Goal: Information Seeking & Learning: Learn about a topic

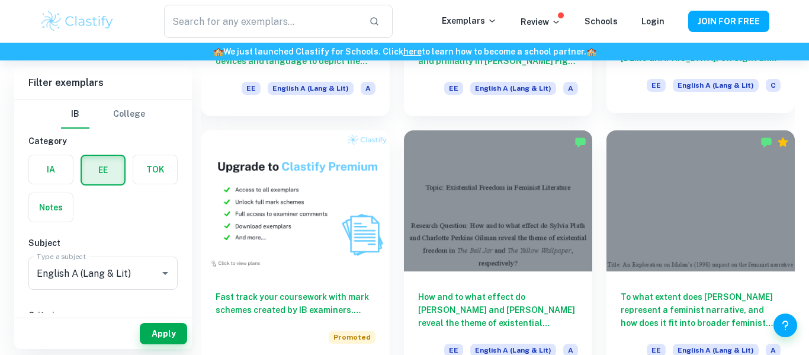
scroll to position [545, 0]
click at [87, 176] on label "button" at bounding box center [103, 170] width 43 height 28
click at [0, 0] on input "radio" at bounding box center [0, 0] width 0 height 0
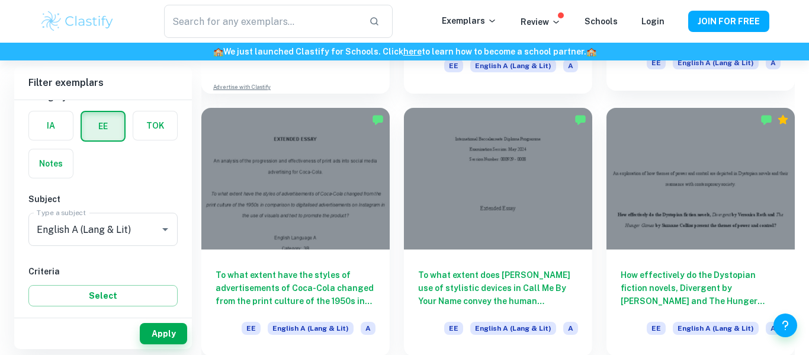
scroll to position [831, 0]
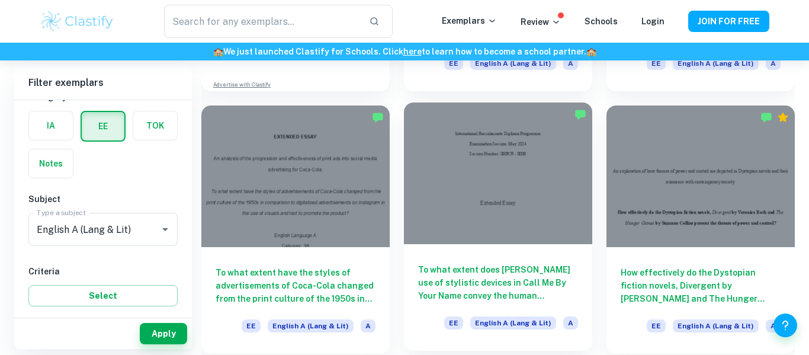
click at [530, 252] on div "To what extent does Andre Aciman’s use of stylistic devices in Call Me By Your …" at bounding box center [498, 297] width 188 height 107
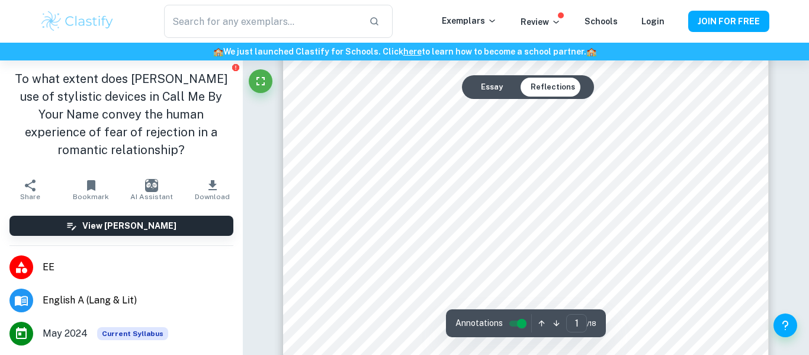
scroll to position [177, 0]
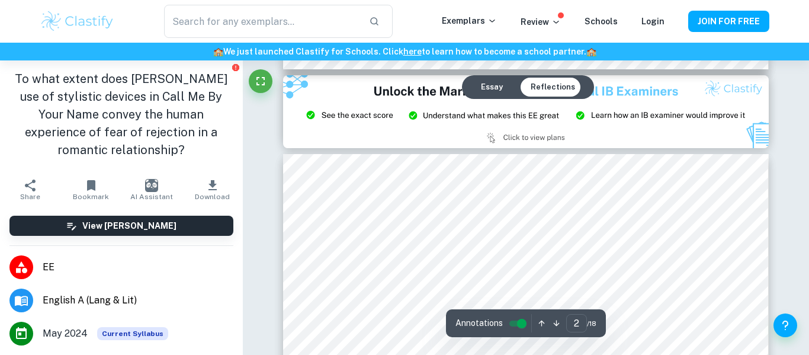
type input "3"
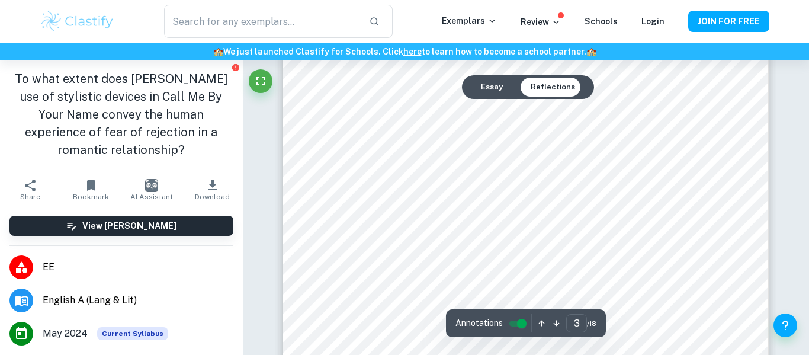
scroll to position [1686, 0]
click at [267, 72] on button "Fullscreen" at bounding box center [261, 81] width 24 height 24
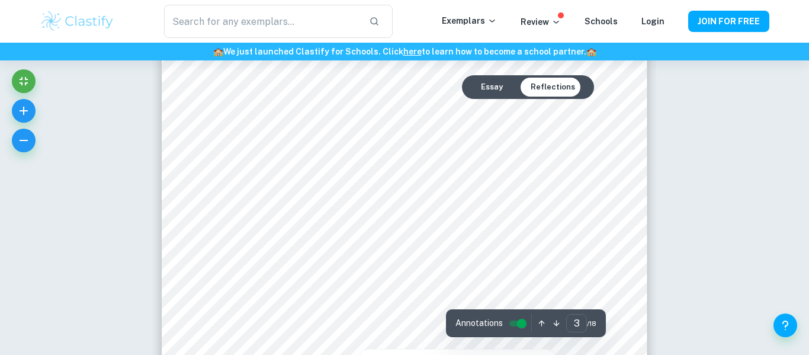
click at [516, 331] on div "Annotations" at bounding box center [492, 323] width 73 height 18
click at [521, 328] on input "controlled" at bounding box center [522, 323] width 43 height 14
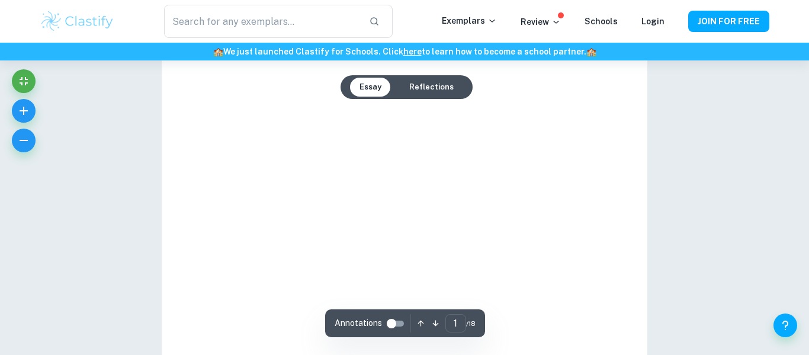
type input "3"
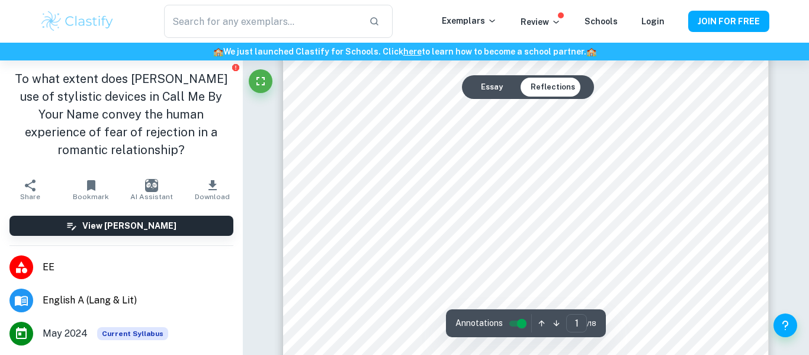
scroll to position [373, 0]
click at [517, 318] on input "controlled" at bounding box center [522, 323] width 43 height 14
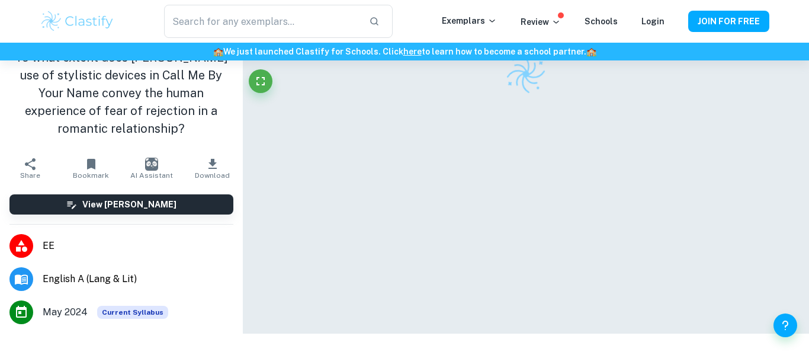
click at [512, 322] on div at bounding box center [526, 167] width 486 height 334
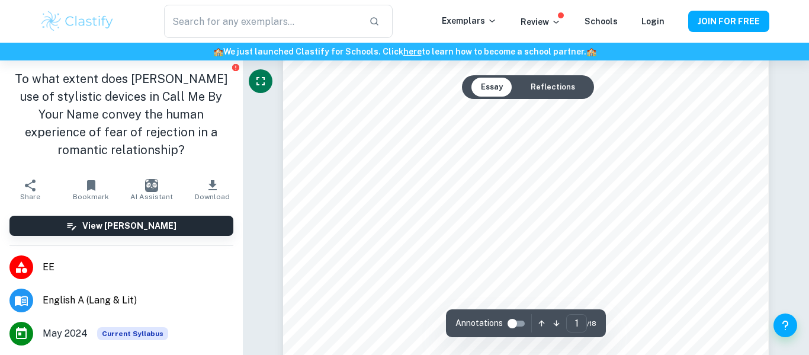
click at [260, 81] on icon "Fullscreen" at bounding box center [261, 81] width 14 height 14
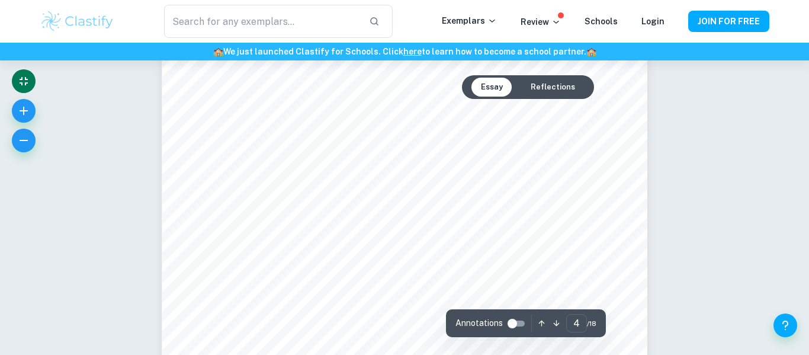
scroll to position [2487, 0]
type input "5"
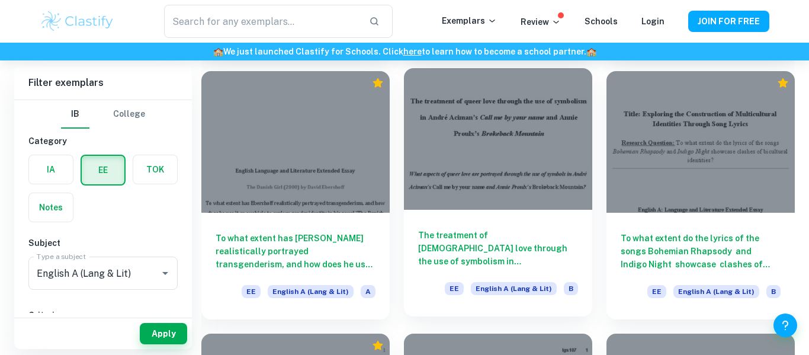
scroll to position [10506, 0]
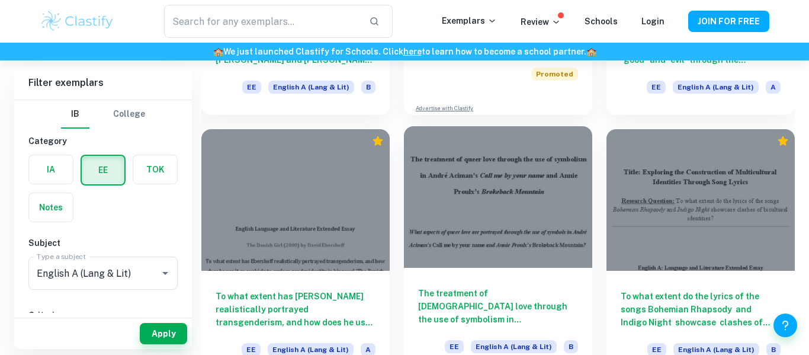
click at [485, 274] on div "The treatment of [DEMOGRAPHIC_DATA] love through the use of symbolism in [PERSO…" at bounding box center [498, 321] width 188 height 107
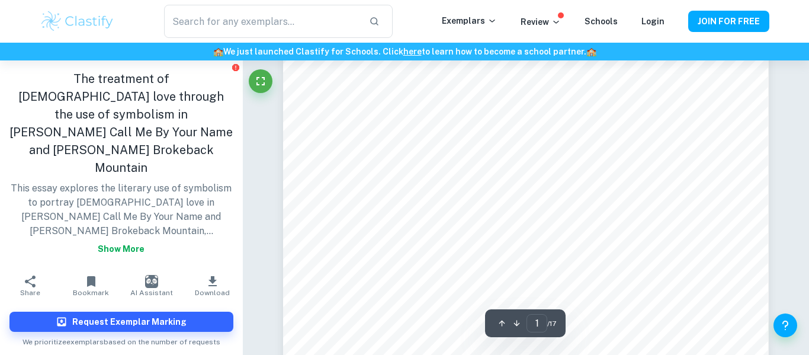
scroll to position [156, 0]
click at [257, 78] on icon "Fullscreen" at bounding box center [261, 81] width 8 height 8
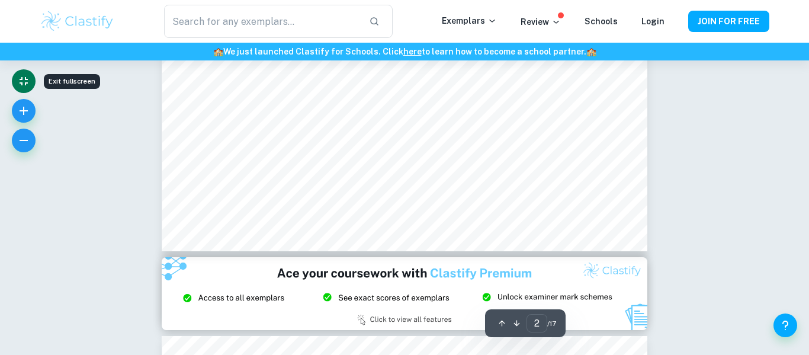
type input "3"
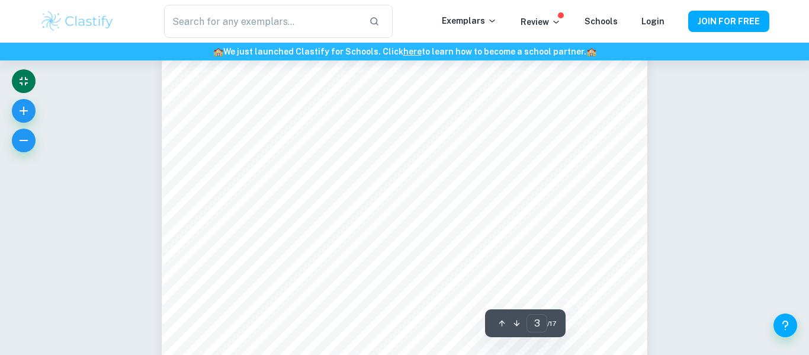
scroll to position [1720, 0]
